Goal: Information Seeking & Learning: Learn about a topic

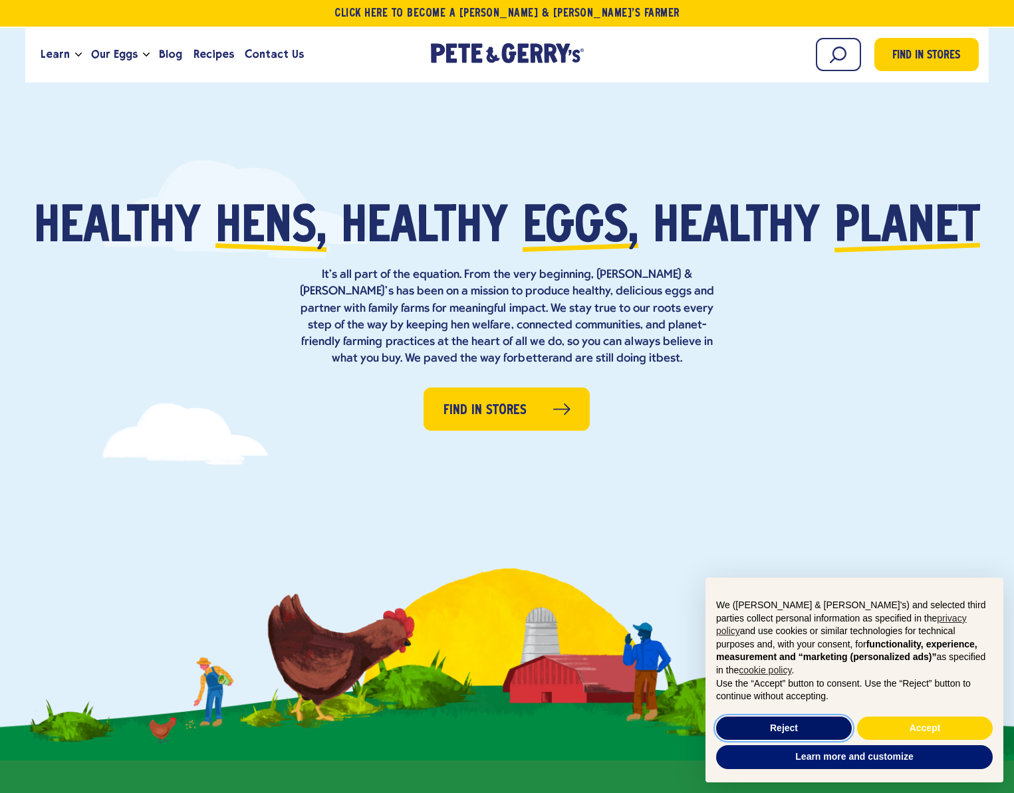
click at [803, 723] on button "Reject" at bounding box center [784, 729] width 136 height 24
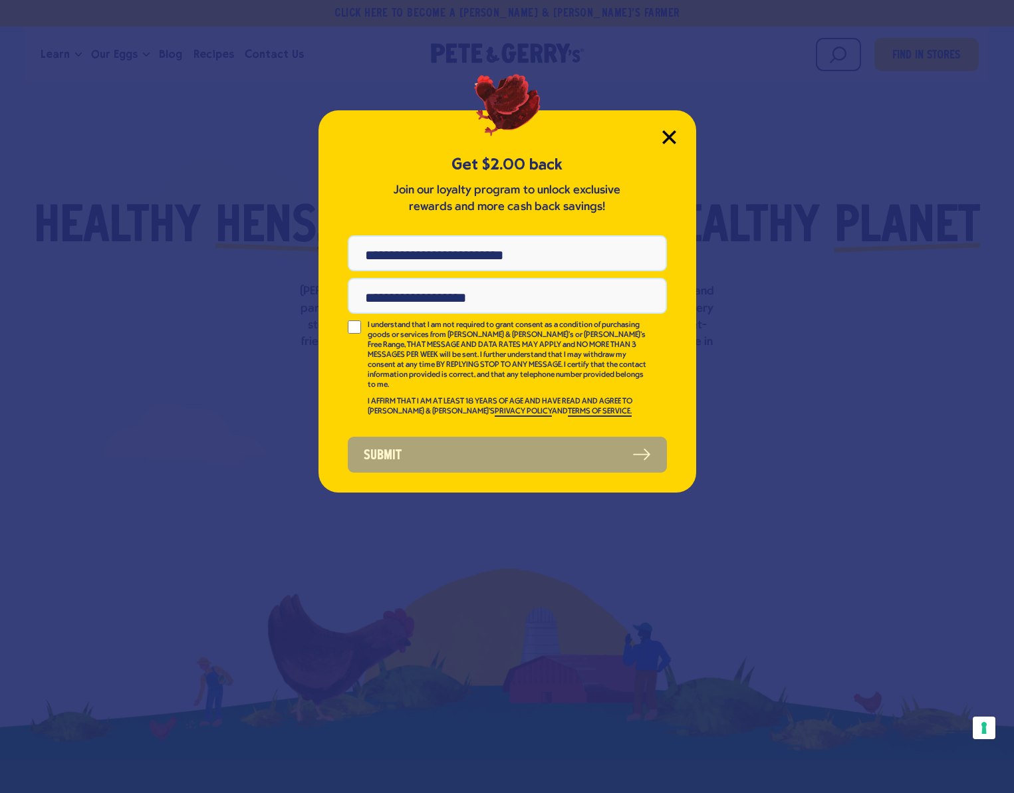
click at [664, 138] on icon "Close Modal" at bounding box center [669, 137] width 14 height 14
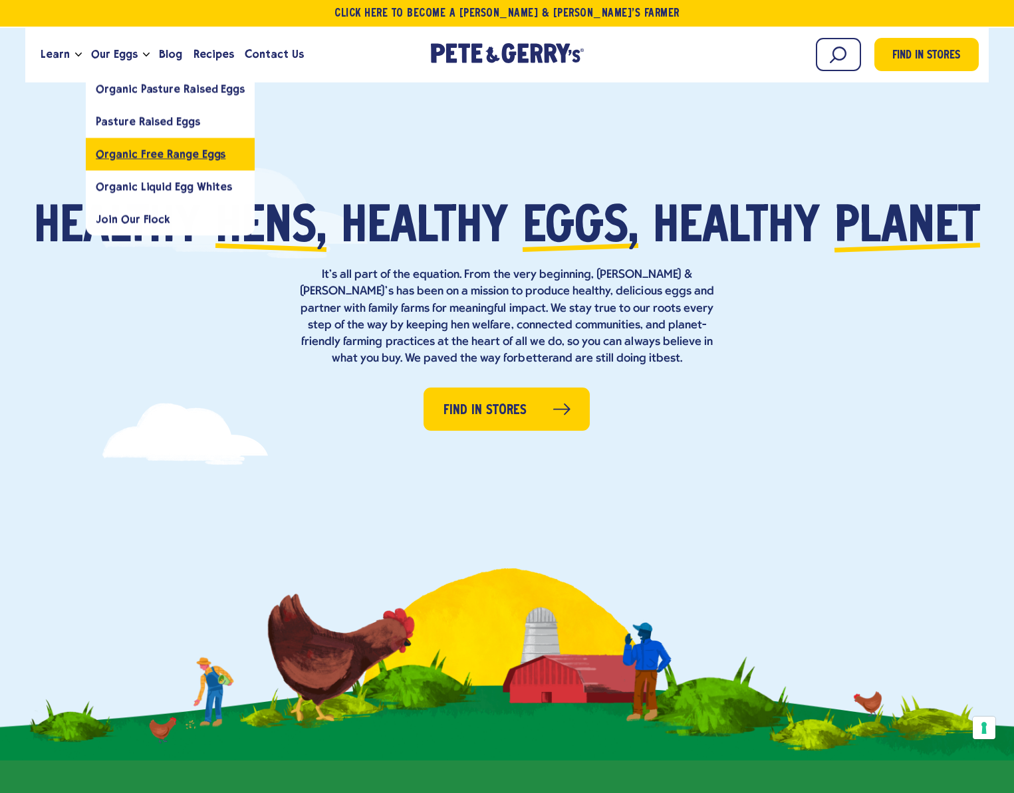
click at [118, 156] on span "Organic Free Range Eggs" at bounding box center [161, 154] width 130 height 13
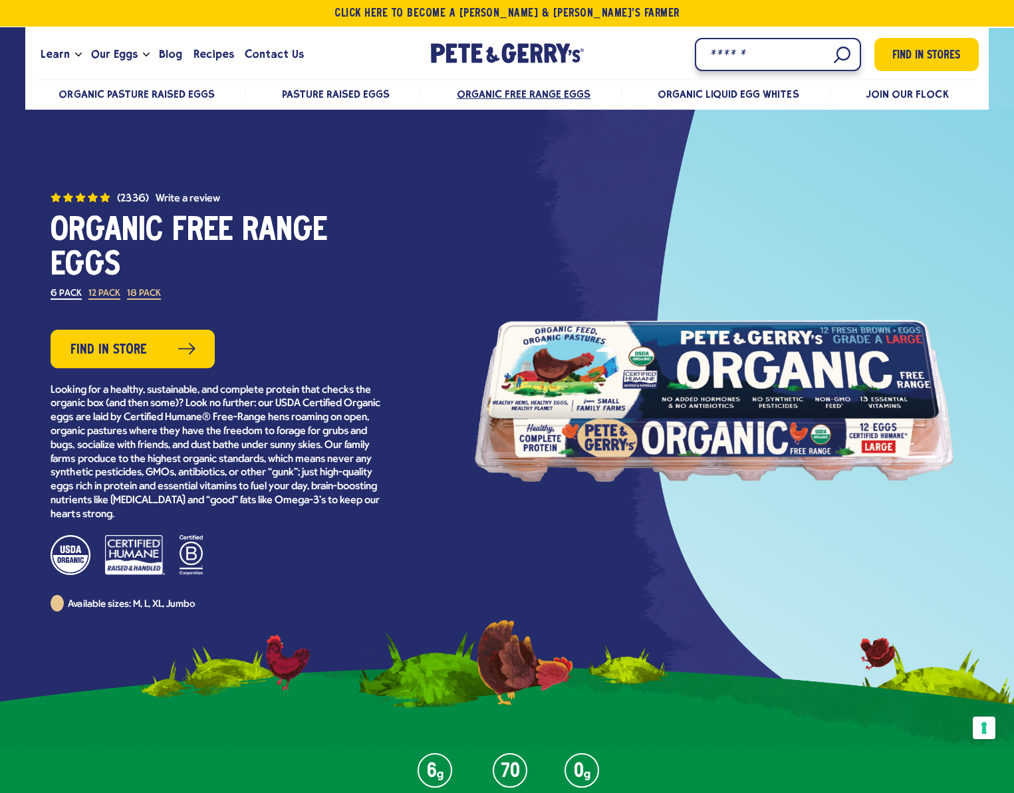
click at [837, 57] on input "Search" at bounding box center [778, 54] width 166 height 33
click at [733, 56] on input "Search" at bounding box center [778, 54] width 166 height 33
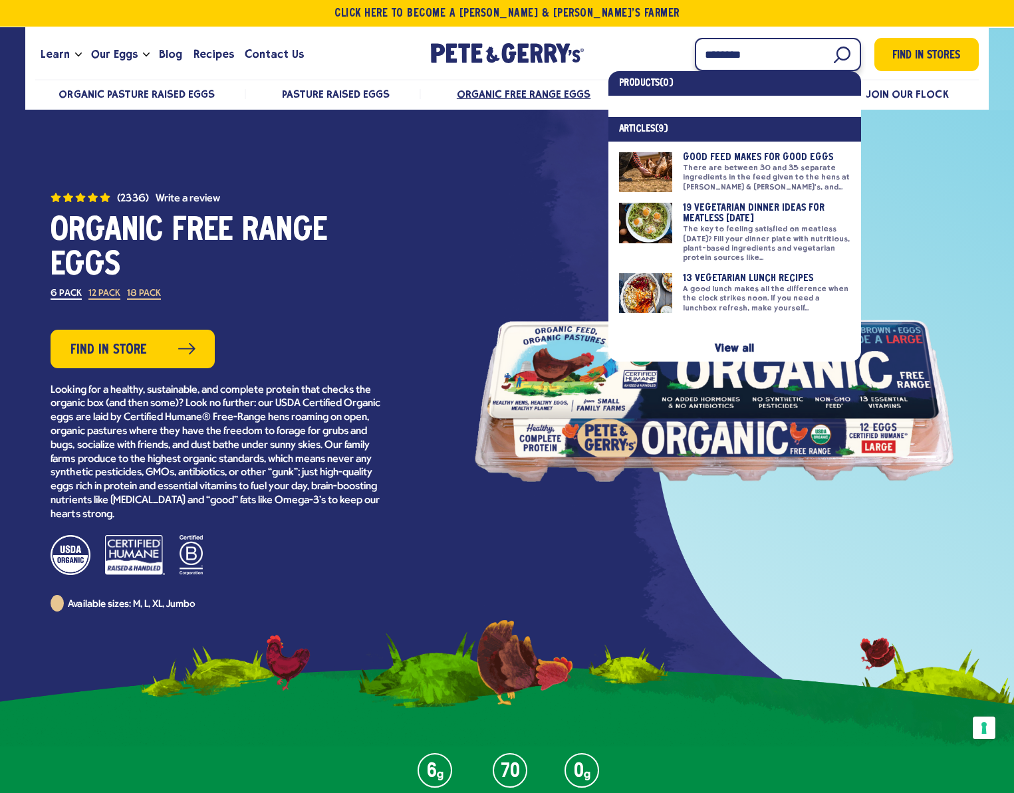
type input "********"
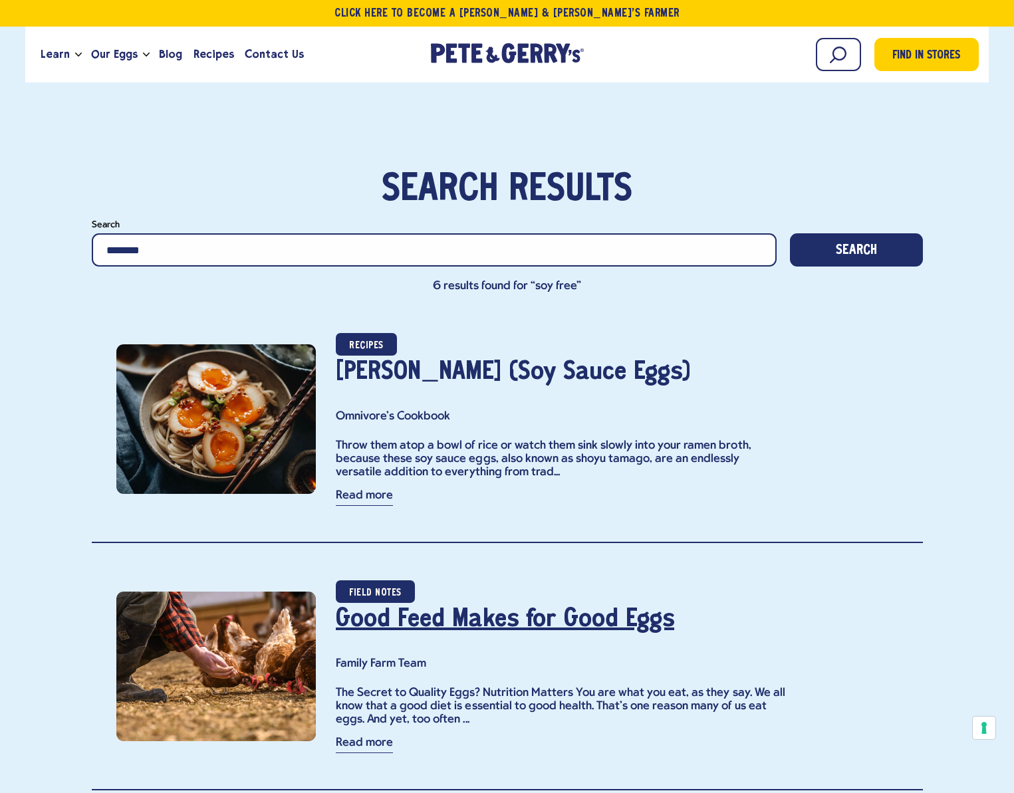
click at [384, 617] on link "Good Feed Makes for Good Eggs" at bounding box center [505, 620] width 339 height 24
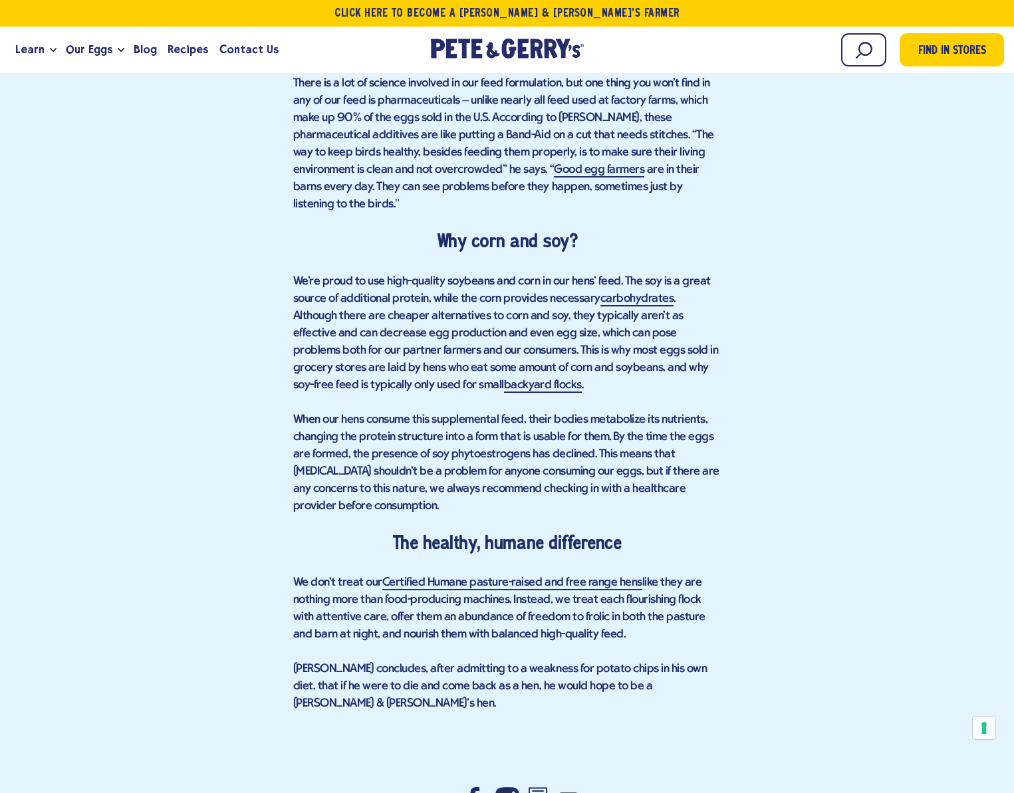
scroll to position [1596, 0]
